Goal: Information Seeking & Learning: Learn about a topic

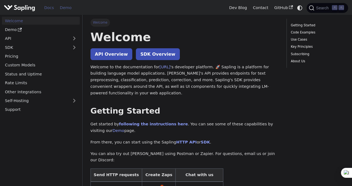
click at [65, 9] on link "Demo" at bounding box center [66, 8] width 18 height 9
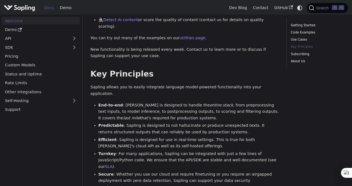
scroll to position [356, 0]
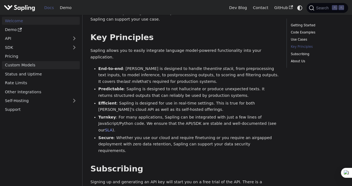
click at [52, 64] on link "Custom Models" at bounding box center [41, 65] width 78 height 8
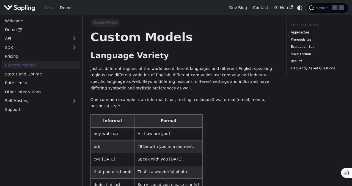
click at [12, 9] on img "Main" at bounding box center [19, 8] width 31 height 8
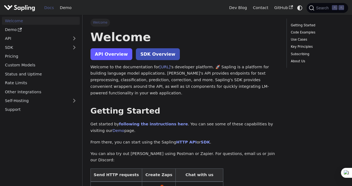
click at [124, 58] on link "API Overview" at bounding box center [111, 54] width 42 height 12
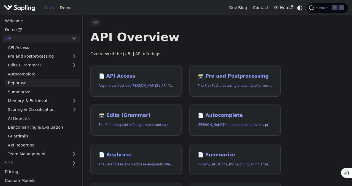
click at [29, 86] on link "Rephrase" at bounding box center [42, 83] width 75 height 8
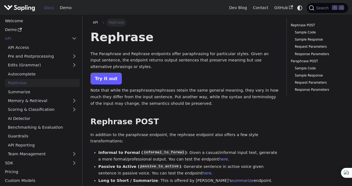
click at [104, 75] on link "Try it out" at bounding box center [105, 79] width 31 height 12
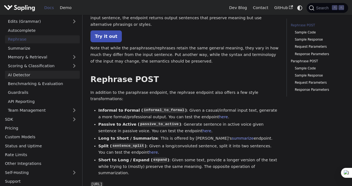
scroll to position [45, 0]
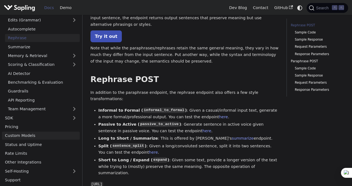
click at [35, 135] on link "Custom Models" at bounding box center [41, 136] width 78 height 8
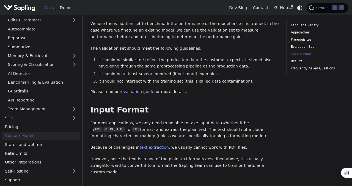
scroll to position [474, 0]
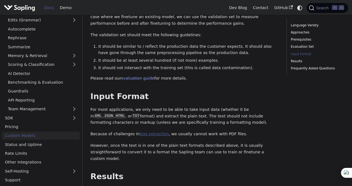
click at [151, 132] on link "text extraction" at bounding box center [154, 134] width 29 height 4
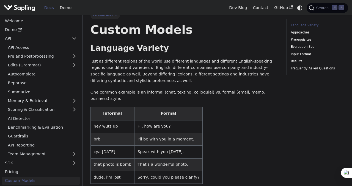
scroll to position [0, 0]
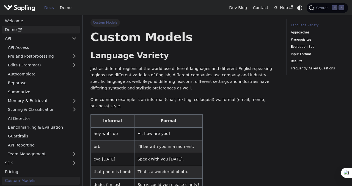
click at [50, 31] on link "Demo" at bounding box center [41, 30] width 78 height 8
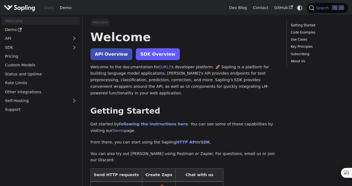
click at [141, 54] on link "SDK Overview" at bounding box center [158, 54] width 44 height 12
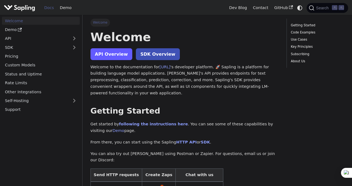
click at [101, 49] on link "API Overview" at bounding box center [111, 54] width 42 height 12
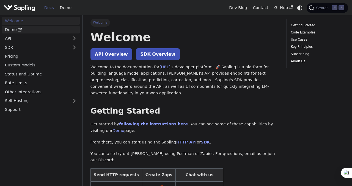
click at [30, 33] on link "Demo" at bounding box center [41, 30] width 78 height 8
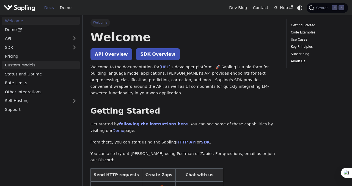
click at [47, 65] on link "Custom Models" at bounding box center [41, 65] width 78 height 8
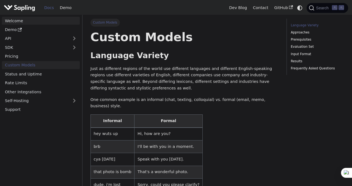
click at [37, 23] on link "Welcome" at bounding box center [41, 21] width 78 height 8
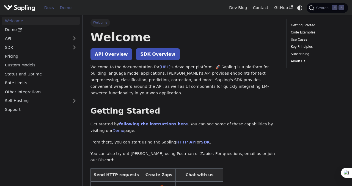
click at [58, 9] on link "Demo" at bounding box center [66, 8] width 18 height 9
click at [17, 9] on img "Main" at bounding box center [19, 8] width 31 height 8
click at [305, 24] on link "Getting Started" at bounding box center [316, 25] width 51 height 5
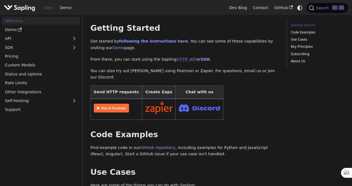
click at [179, 57] on link "HTTP API" at bounding box center [186, 59] width 21 height 4
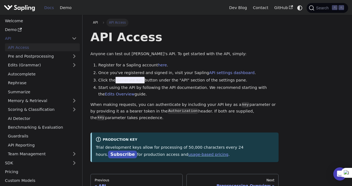
click at [122, 82] on span "Generate Key" at bounding box center [129, 80] width 29 height 7
click at [29, 56] on link "Pre and Postprocessing" at bounding box center [42, 56] width 75 height 8
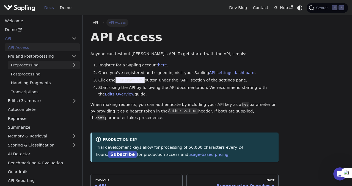
click at [37, 65] on link "Preprocessing" at bounding box center [44, 65] width 72 height 8
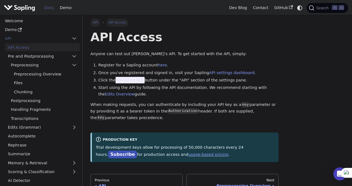
click at [99, 22] on link "API" at bounding box center [95, 23] width 10 height 8
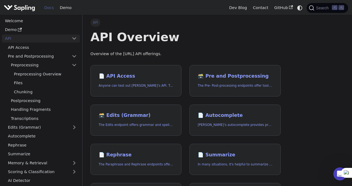
click at [9, 13] on div "Docs Demo" at bounding box center [115, 8] width 222 height 12
click at [16, 7] on img "Main" at bounding box center [19, 8] width 31 height 8
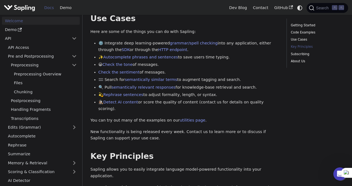
scroll to position [144, 0]
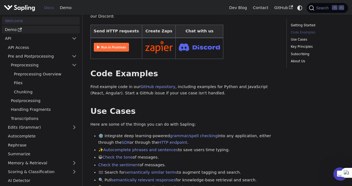
click at [32, 31] on link "Demo" at bounding box center [41, 30] width 78 height 8
